Goal: Complete application form: Complete application form

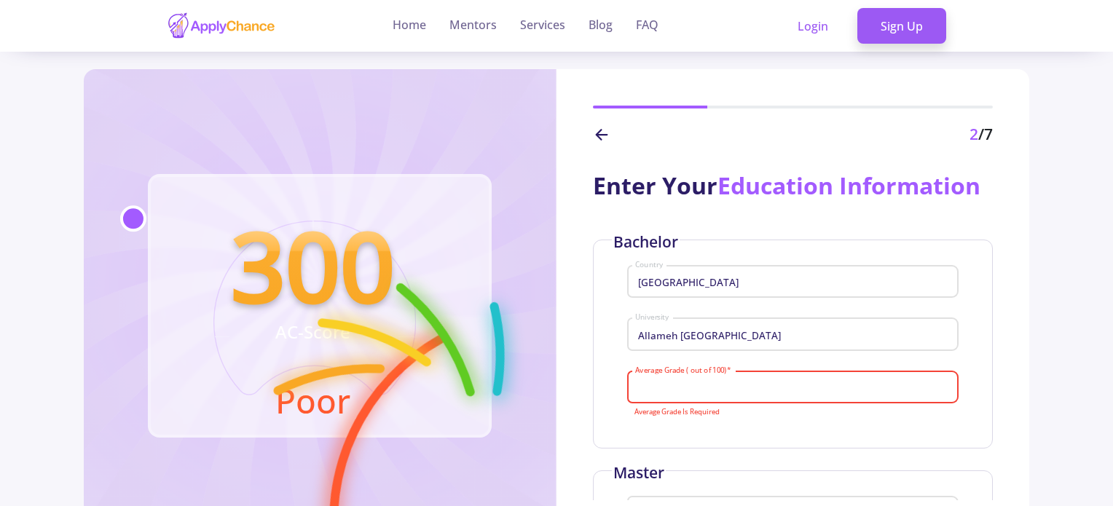
scroll to position [146, 0]
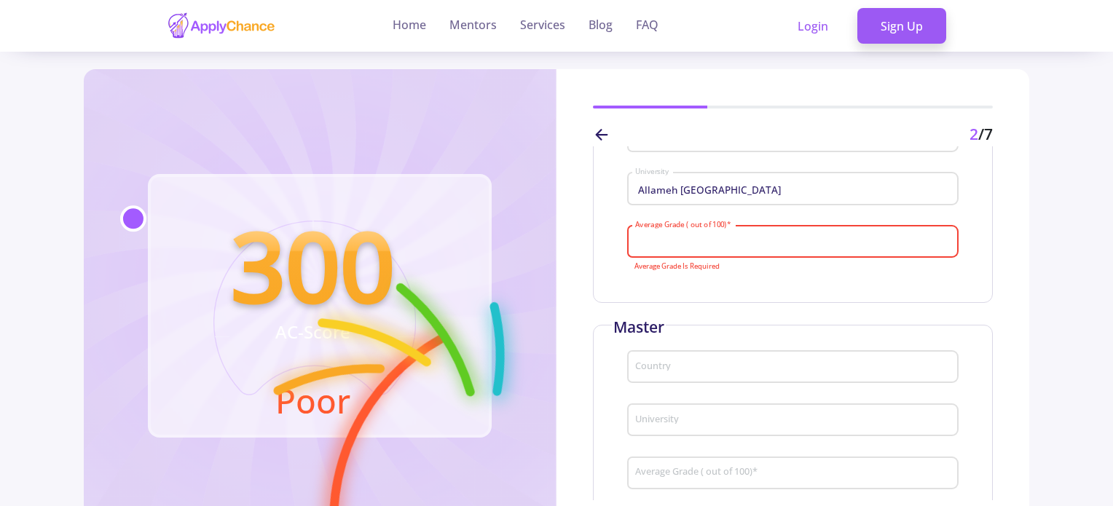
paste input "92.5"
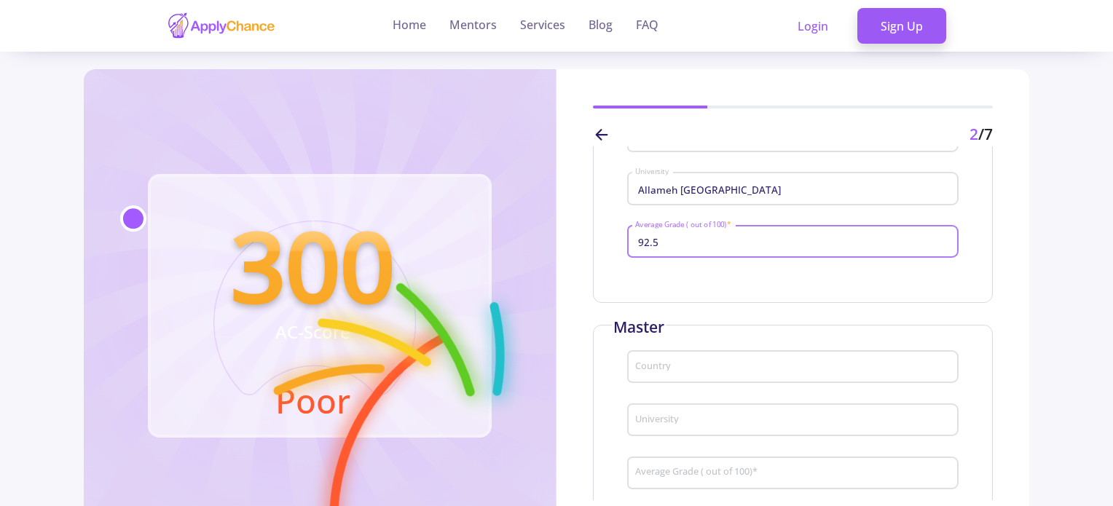
click at [648, 242] on input "92.5" at bounding box center [794, 242] width 321 height 13
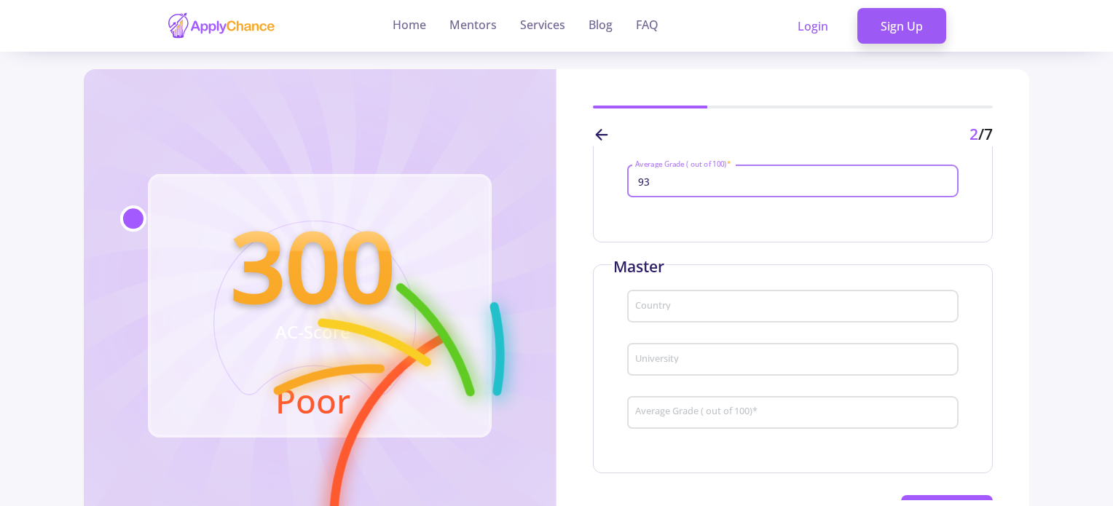
scroll to position [260, 0]
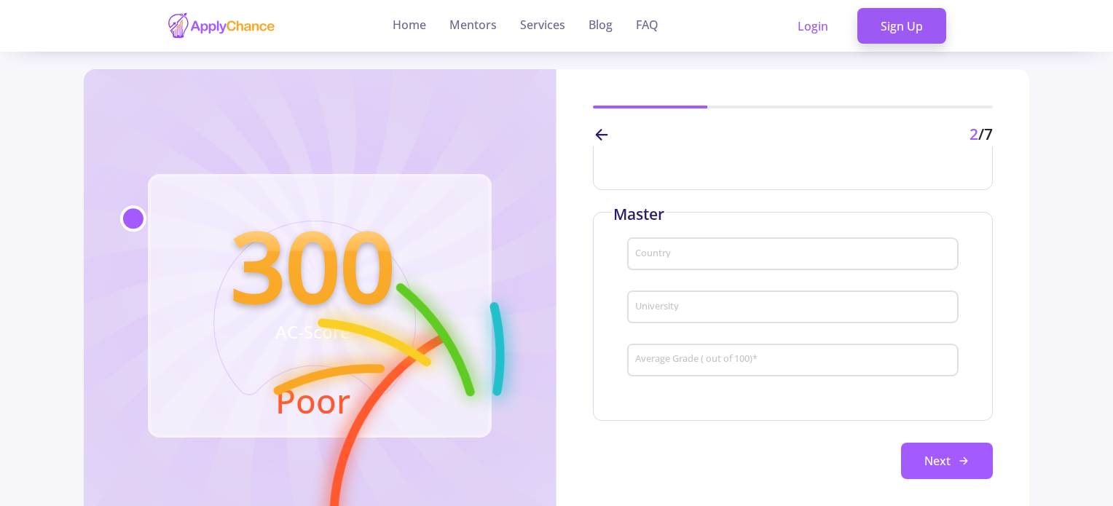
type input "93"
click at [685, 240] on div "Country" at bounding box center [793, 251] width 318 height 38
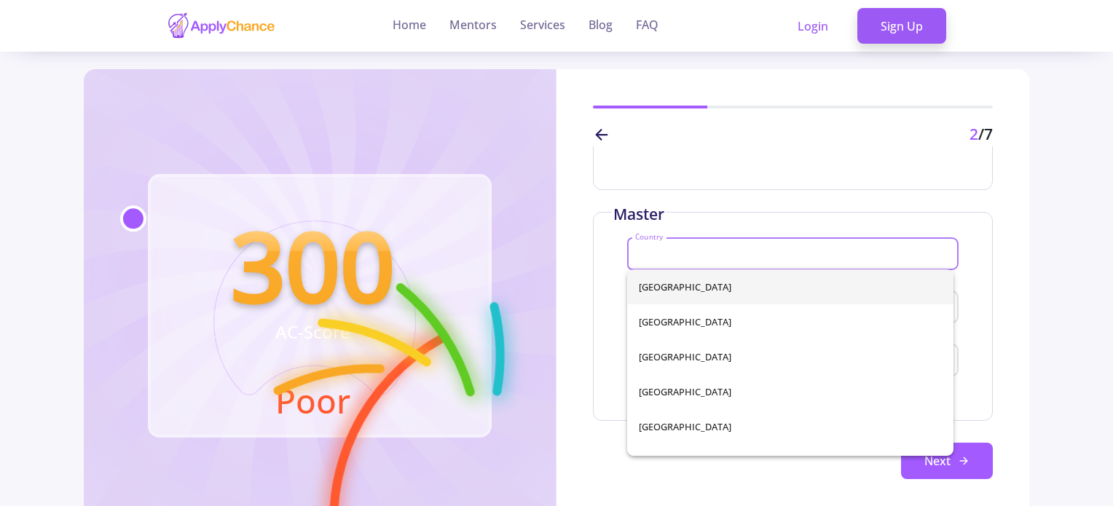
click at [683, 251] on input "Country" at bounding box center [794, 254] width 321 height 13
click at [665, 326] on span "[GEOGRAPHIC_DATA]" at bounding box center [790, 321] width 303 height 35
type input "[GEOGRAPHIC_DATA]"
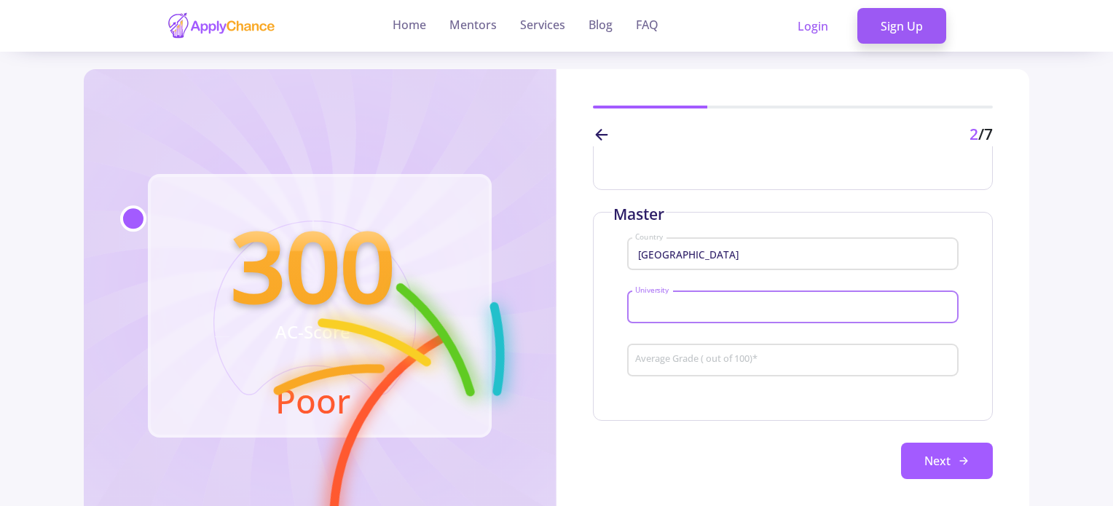
click at [672, 309] on input "University" at bounding box center [794, 308] width 321 height 13
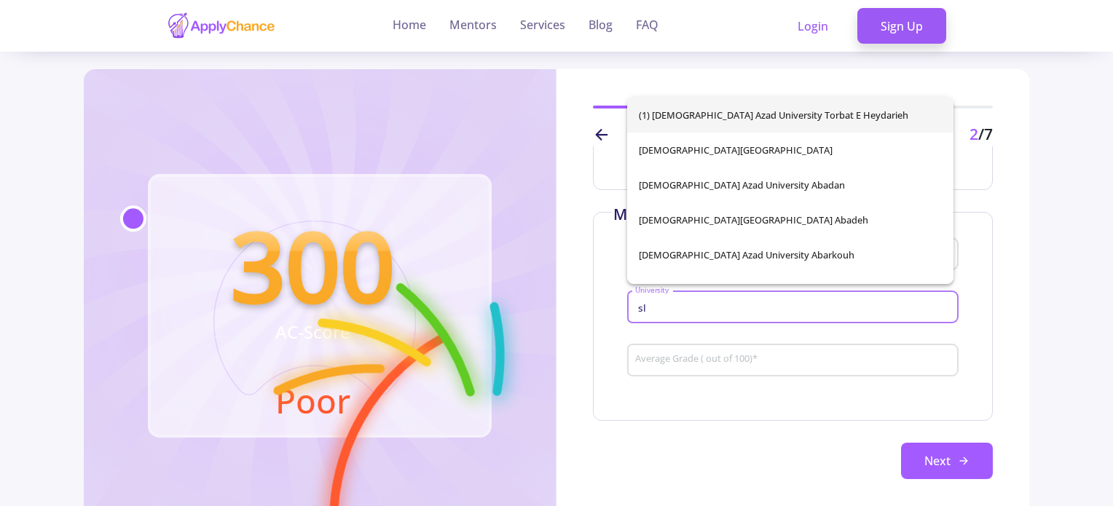
type input "s"
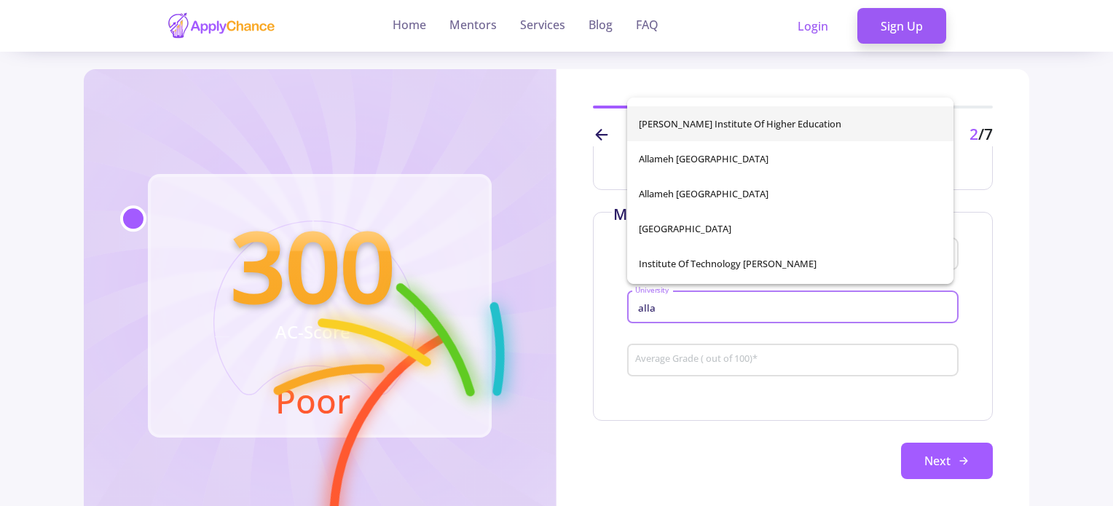
scroll to position [146, 0]
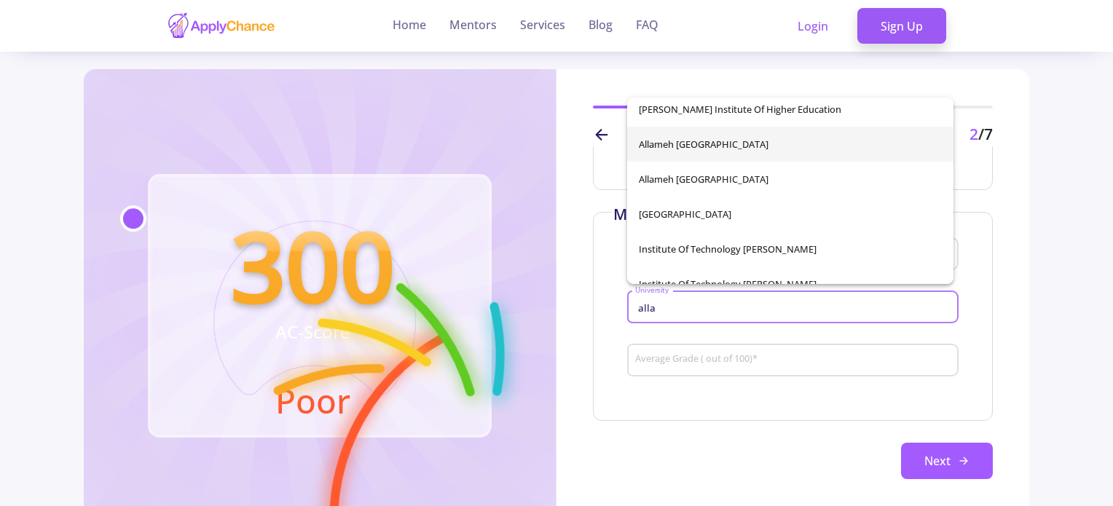
click at [748, 149] on span "Allameh [GEOGRAPHIC_DATA]" at bounding box center [790, 144] width 303 height 35
type input "Allameh [GEOGRAPHIC_DATA]"
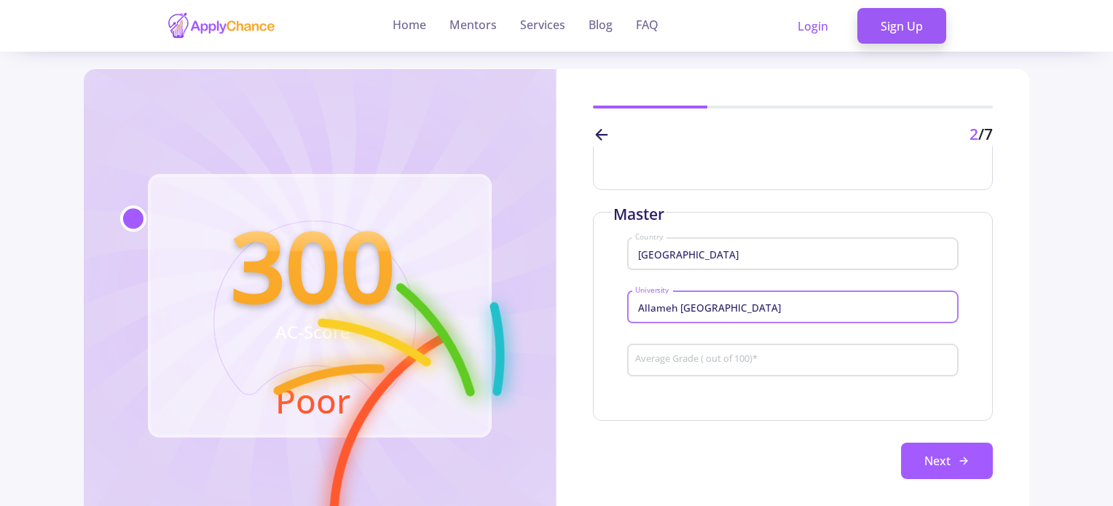
click at [680, 361] on input "Average Grade ( out of 100) *" at bounding box center [794, 360] width 321 height 13
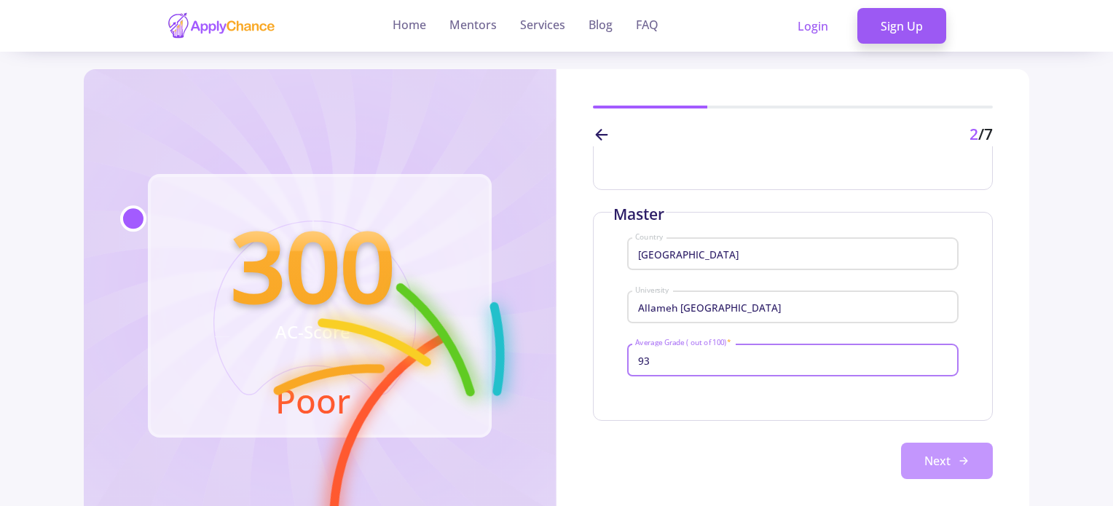
type input "93"
click at [967, 465] on button "Next" at bounding box center [947, 461] width 92 height 36
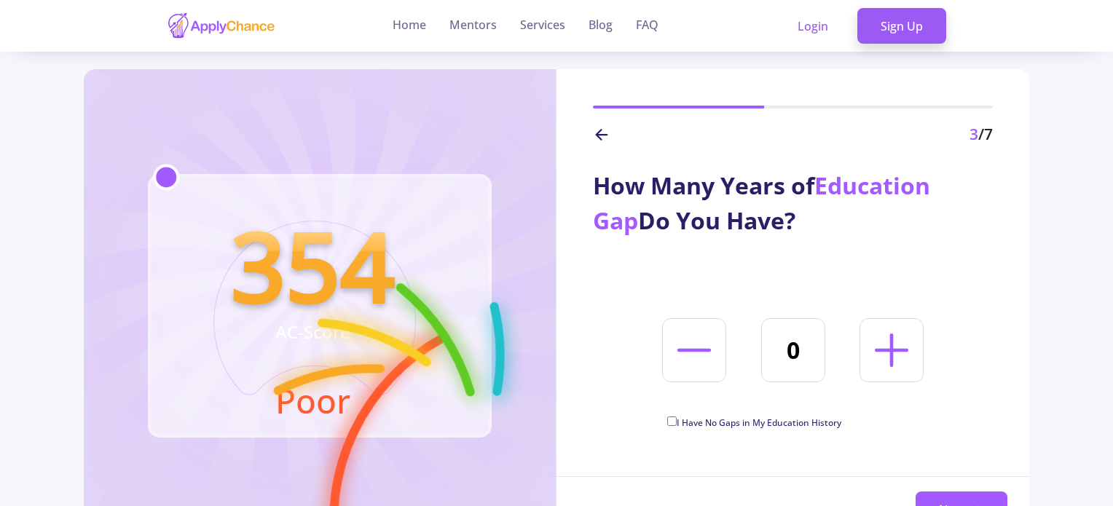
scroll to position [73, 0]
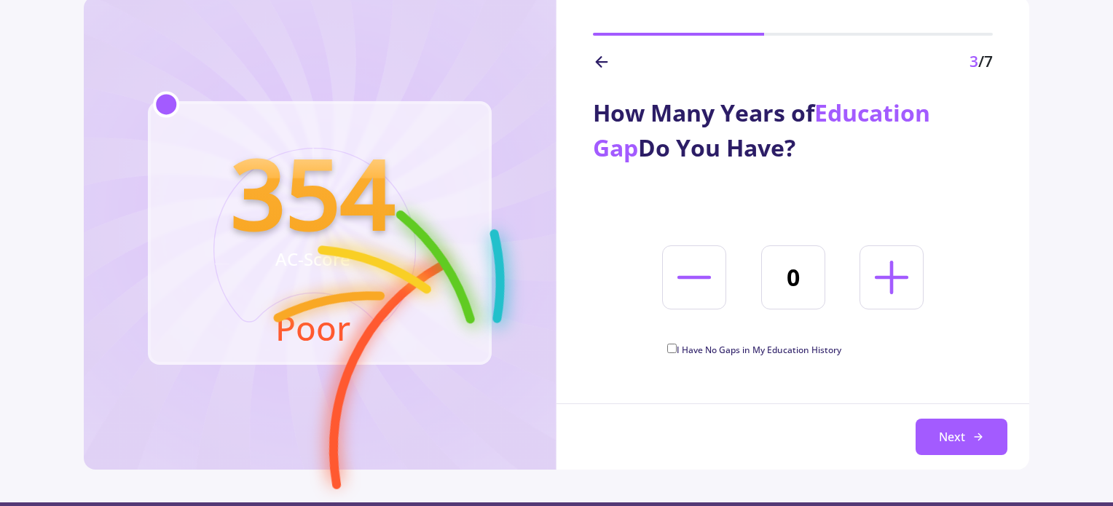
click at [889, 267] on icon at bounding box center [892, 278] width 54 height 54
type input "1"
click at [986, 446] on button "Next" at bounding box center [962, 437] width 92 height 36
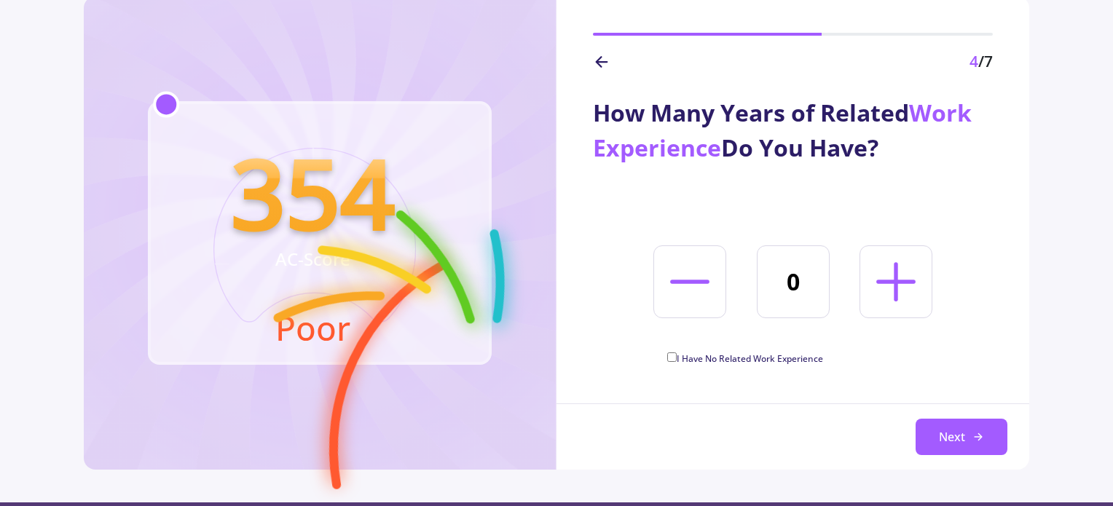
click at [870, 291] on icon at bounding box center [896, 282] width 63 height 63
type input "2"
click at [958, 447] on button "Next" at bounding box center [962, 437] width 92 height 36
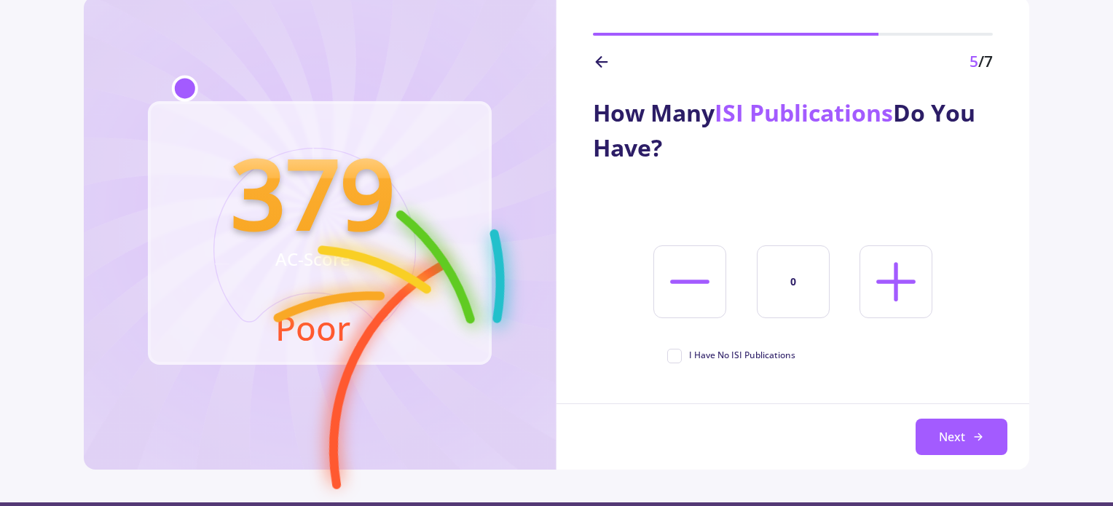
click at [881, 283] on icon at bounding box center [896, 282] width 63 height 63
type input "1"
click at [948, 441] on button "Next" at bounding box center [962, 437] width 92 height 36
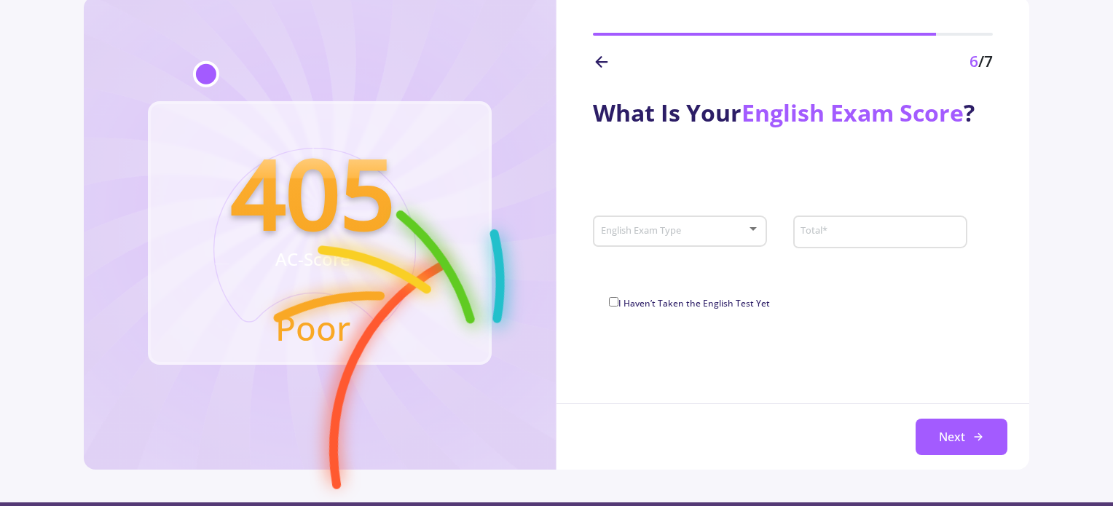
click at [738, 234] on span at bounding box center [676, 232] width 144 height 10
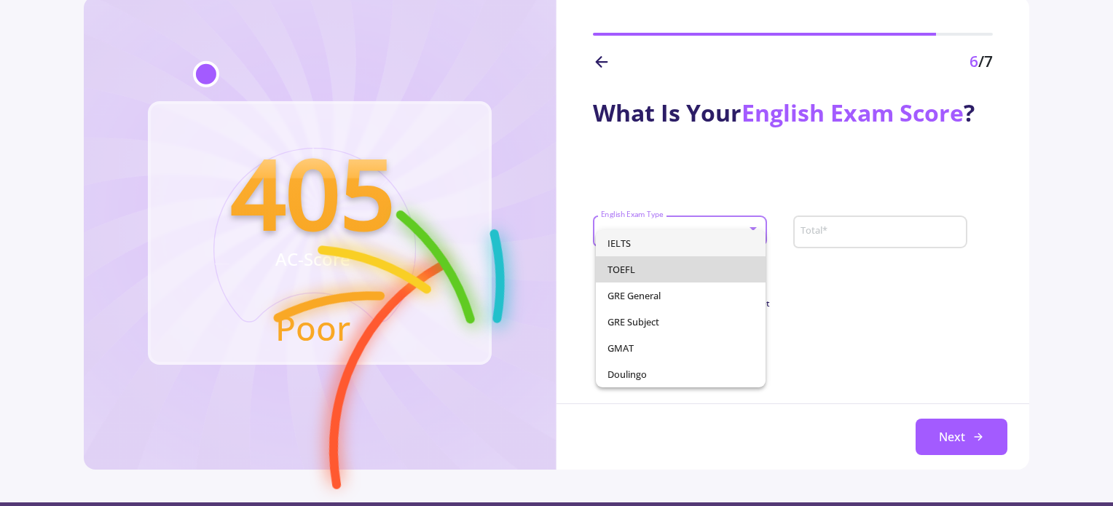
click at [668, 267] on span "TOEFL" at bounding box center [681, 269] width 147 height 26
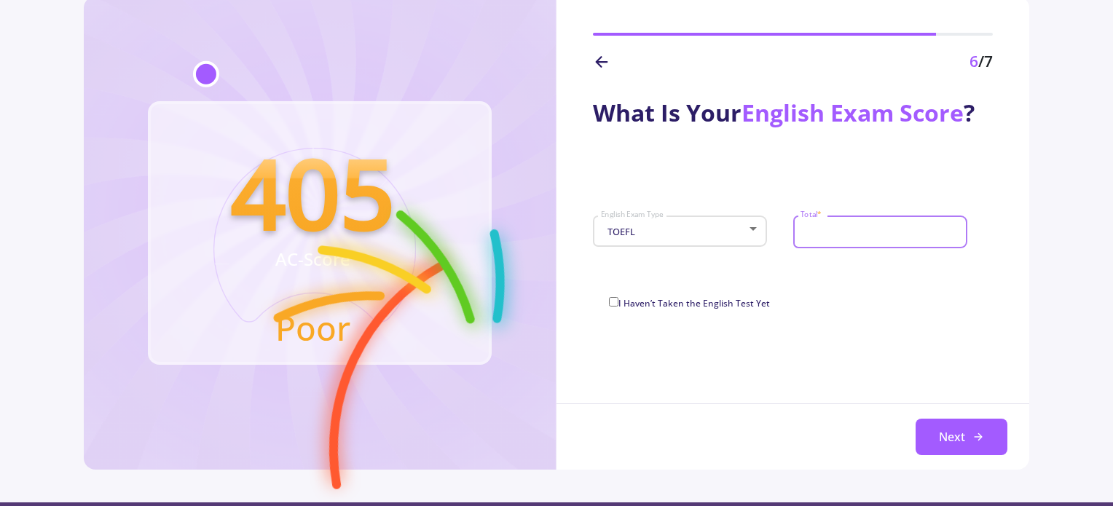
click at [811, 227] on input "Total *" at bounding box center [882, 232] width 164 height 13
type input "95"
click at [973, 453] on button "Next" at bounding box center [962, 437] width 92 height 36
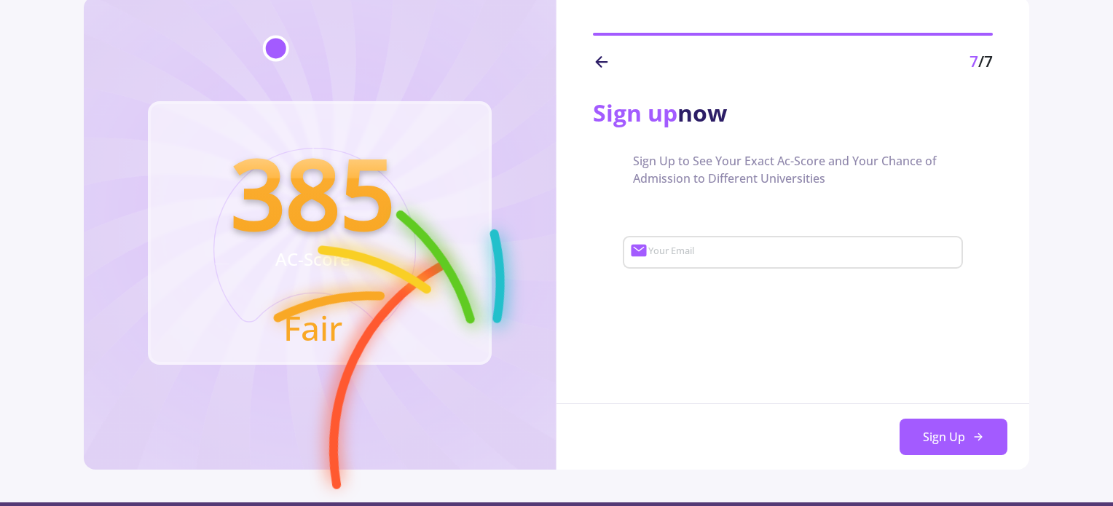
click at [795, 253] on input "Your Email" at bounding box center [804, 252] width 313 height 13
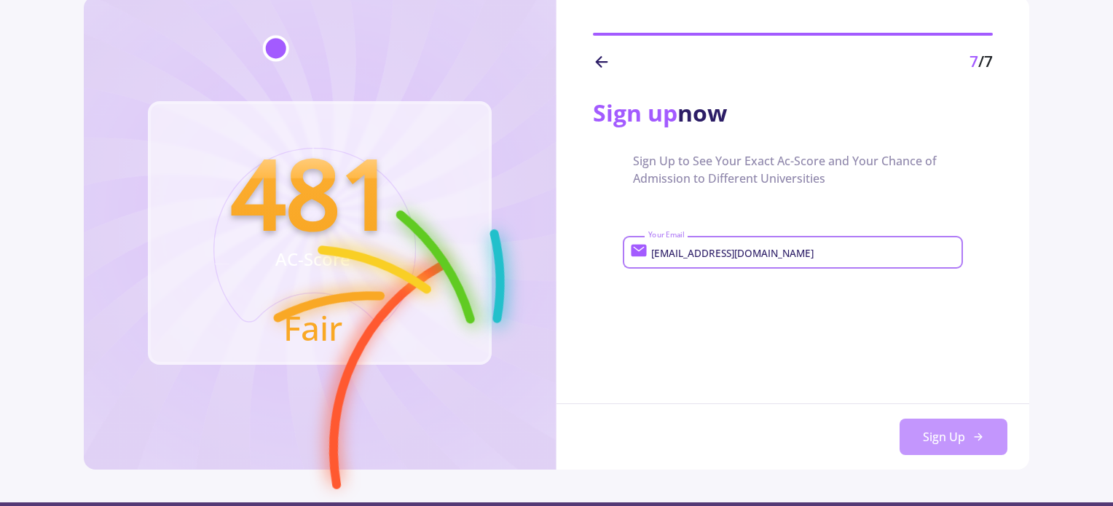
type input "[EMAIL_ADDRESS][DOMAIN_NAME]"
click at [972, 445] on button "Sign Up" at bounding box center [954, 437] width 108 height 36
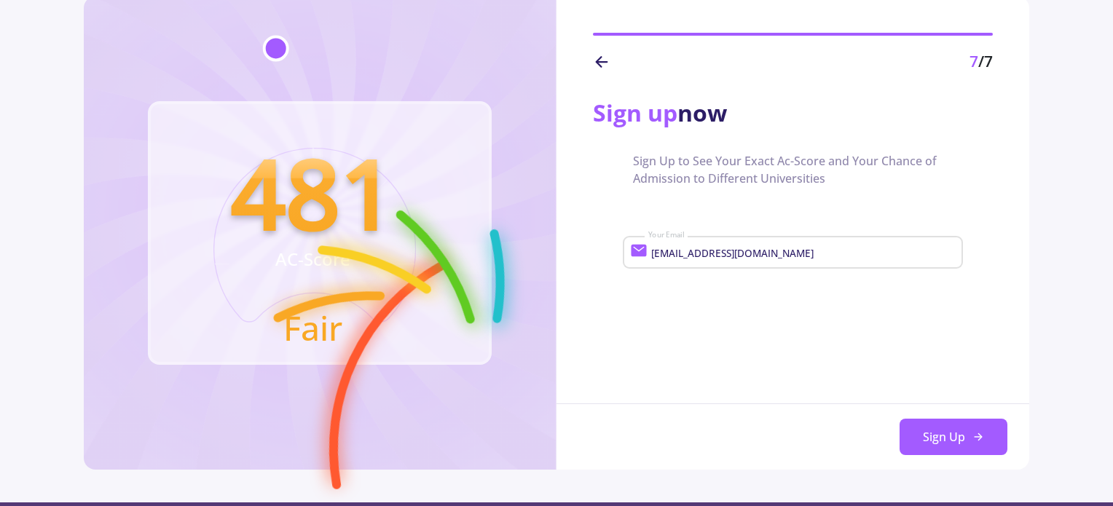
scroll to position [0, 0]
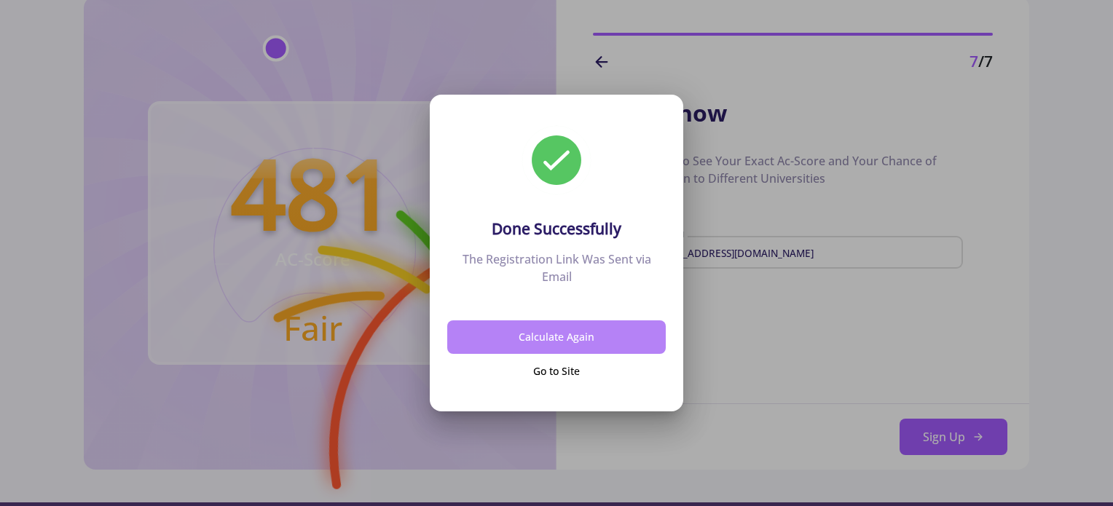
click at [580, 339] on button "Calculate Again" at bounding box center [556, 338] width 219 height 34
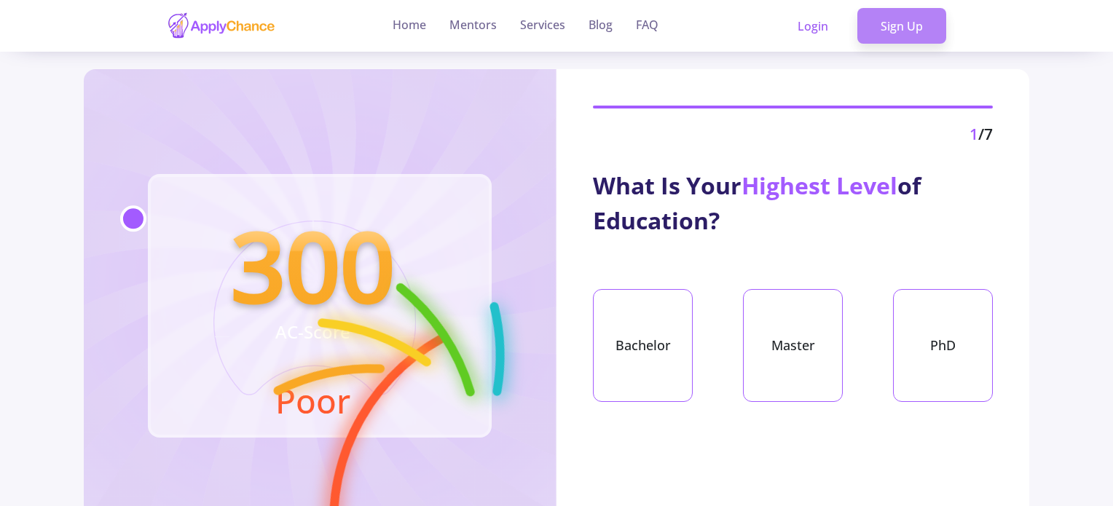
click at [901, 20] on link "Sign Up" at bounding box center [901, 26] width 89 height 36
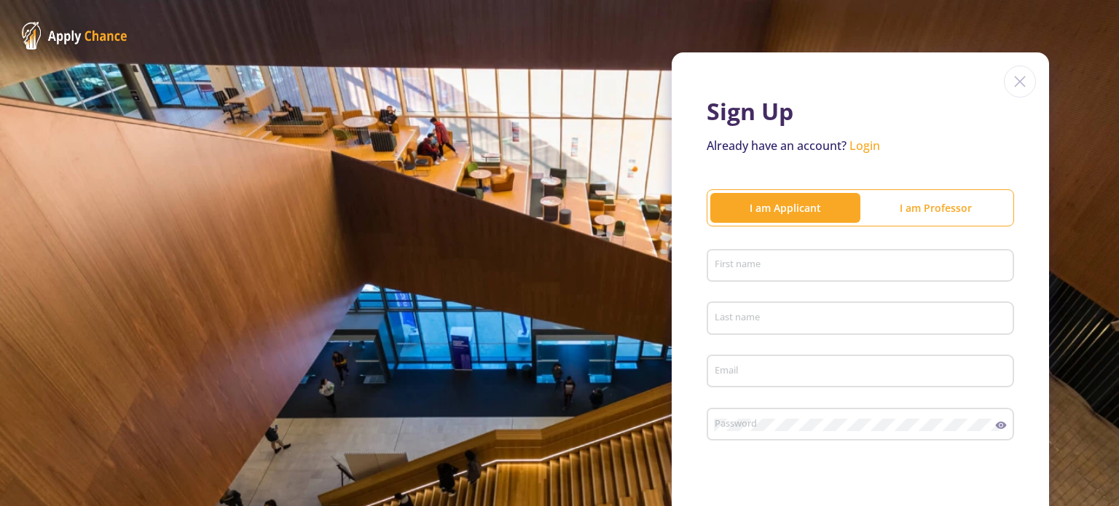
click at [778, 283] on div "First name" at bounding box center [860, 270] width 307 height 48
click at [777, 274] on div "First name" at bounding box center [861, 263] width 294 height 38
type input "avva"
